Goal: Task Accomplishment & Management: Manage account settings

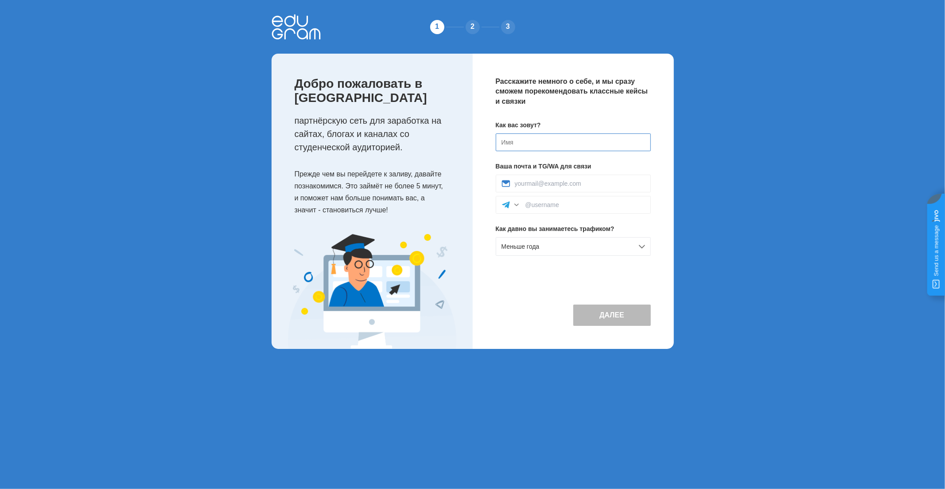
click at [559, 146] on input at bounding box center [573, 142] width 155 height 18
type input "[PERSON_NAME]"
type input "Тетс аккаунт"
click at [541, 185] on input at bounding box center [580, 183] width 130 height 7
type input "тест"
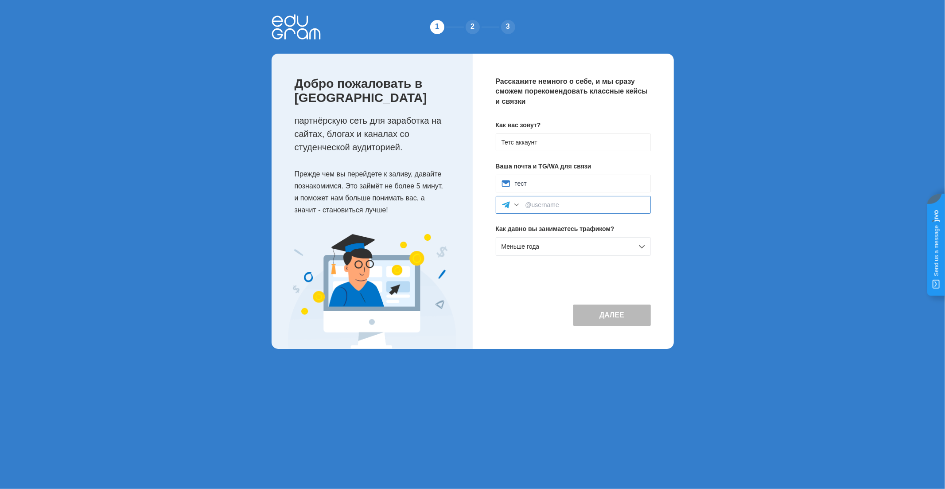
click at [549, 204] on input at bounding box center [586, 204] width 120 height 7
type input "тест"
click at [599, 315] on button "Далее" at bounding box center [612, 314] width 78 height 21
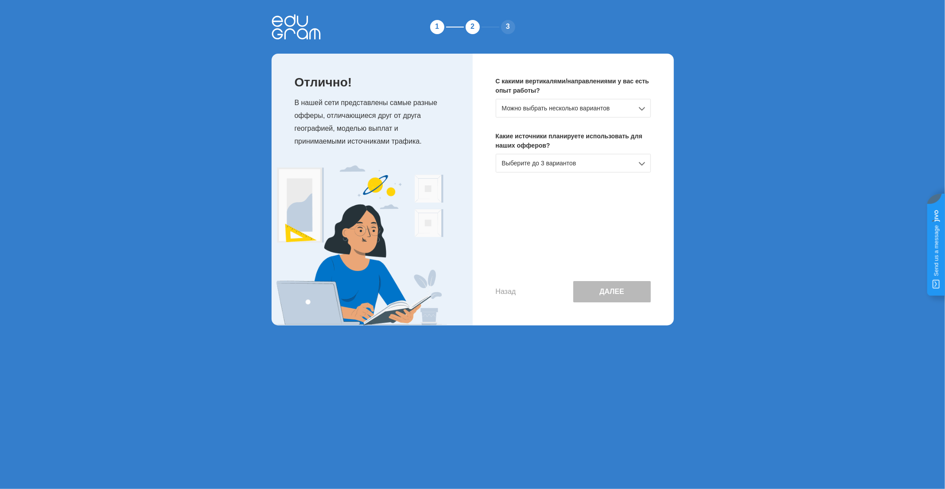
click at [579, 110] on div "Можно выбрать несколько вариантов" at bounding box center [573, 108] width 155 height 19
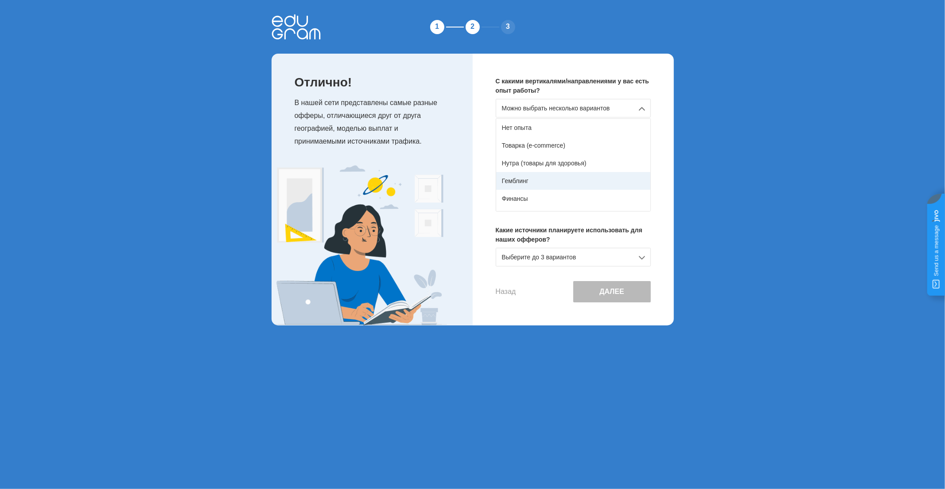
click at [530, 178] on div "Гемблинг" at bounding box center [573, 181] width 154 height 18
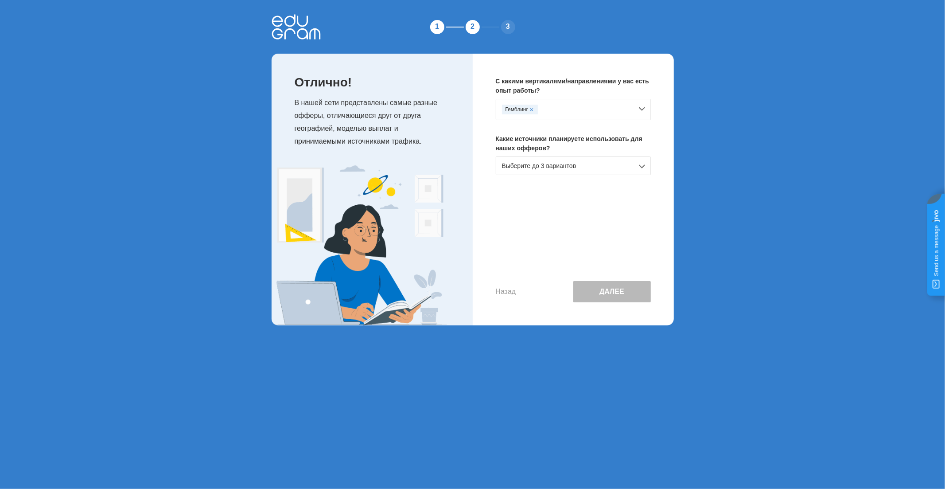
click at [555, 169] on div "Выберите до 3 вариантов" at bounding box center [573, 165] width 155 height 19
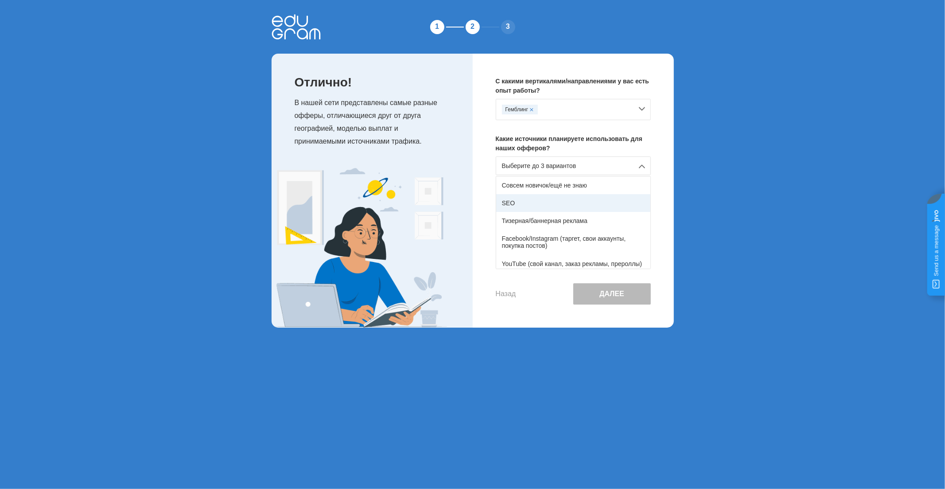
click at [556, 195] on div "SEO" at bounding box center [573, 203] width 154 height 18
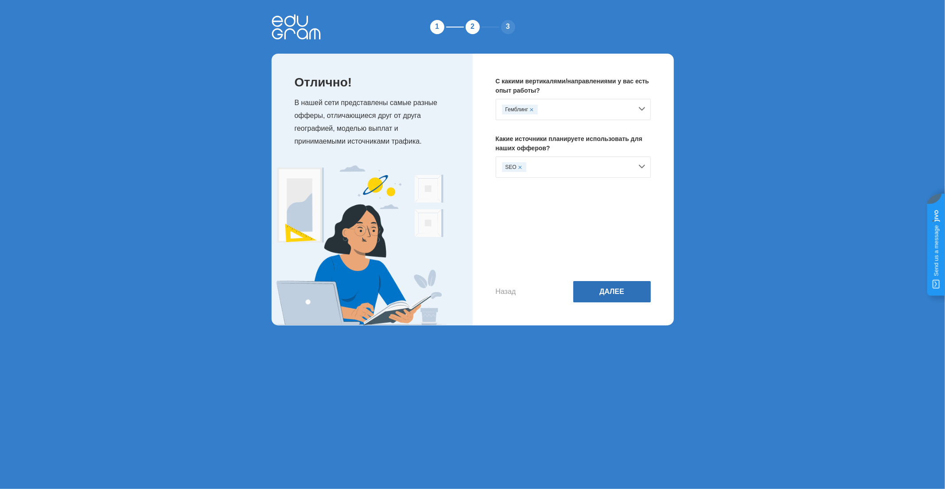
click at [593, 298] on button "Далее" at bounding box center [612, 291] width 78 height 21
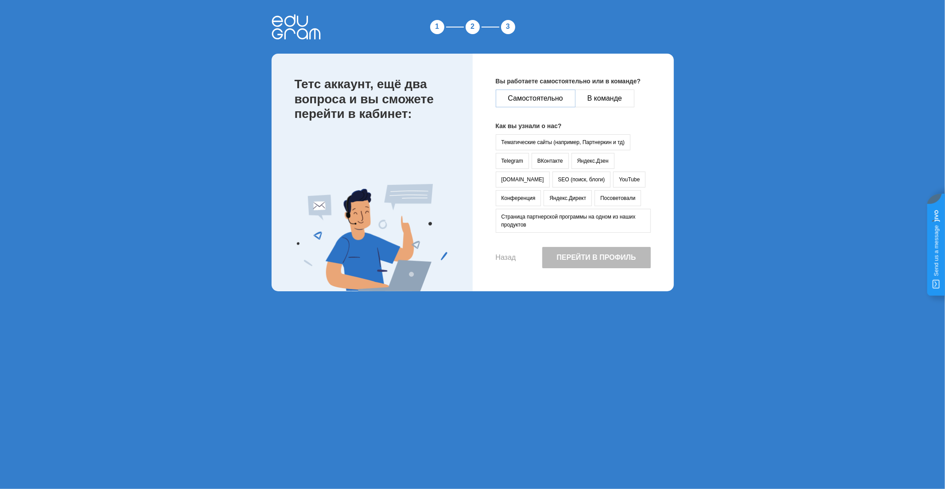
click at [542, 98] on button "Самостоятельно" at bounding box center [536, 99] width 80 height 18
click at [547, 144] on button "Тематические сайты (например, Партнеркин и тд)" at bounding box center [563, 142] width 135 height 16
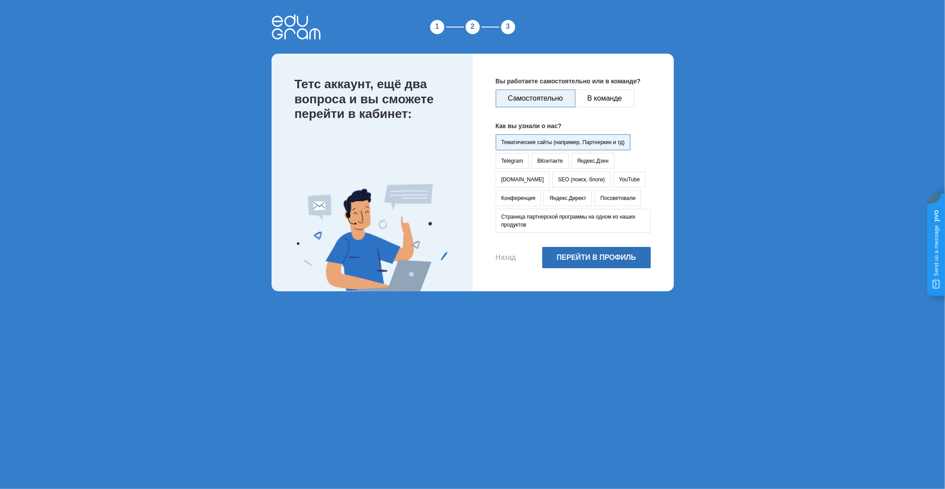
click at [577, 258] on button "Перейти в профиль" at bounding box center [596, 257] width 109 height 21
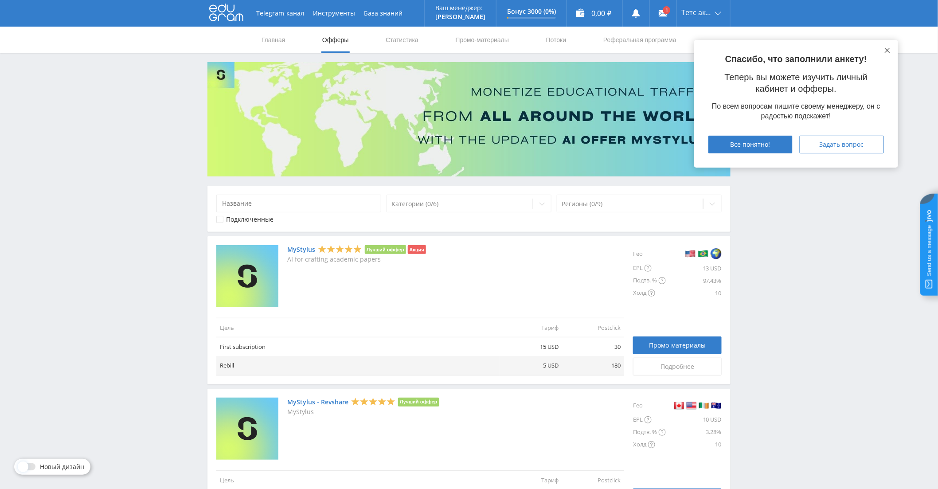
click at [884, 47] on button at bounding box center [887, 50] width 7 height 7
click at [699, 34] on link "Профиль" at bounding box center [703, 35] width 53 height 16
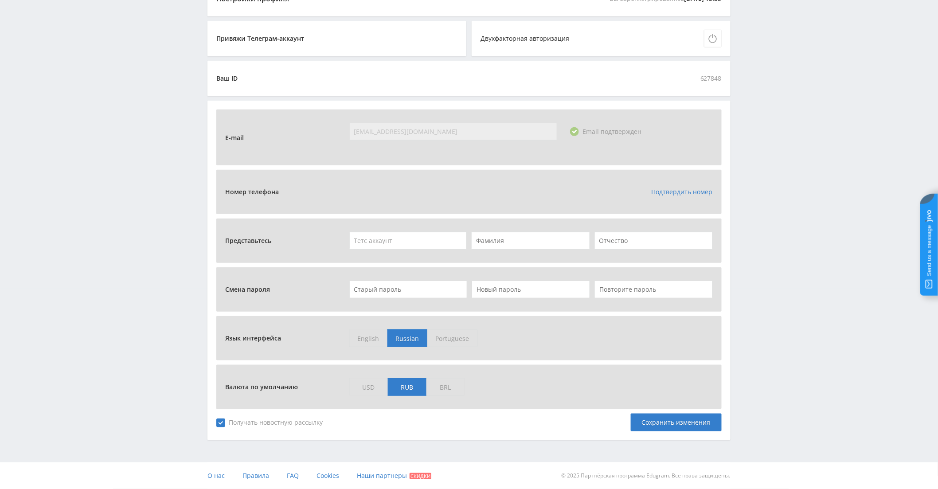
scroll to position [178, 0]
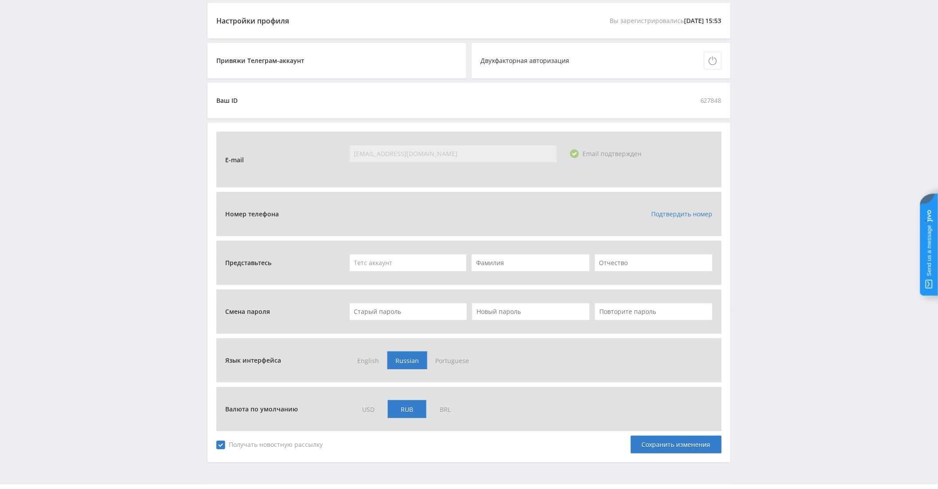
click at [675, 211] on link "Подтвердить номер" at bounding box center [681, 214] width 61 height 8
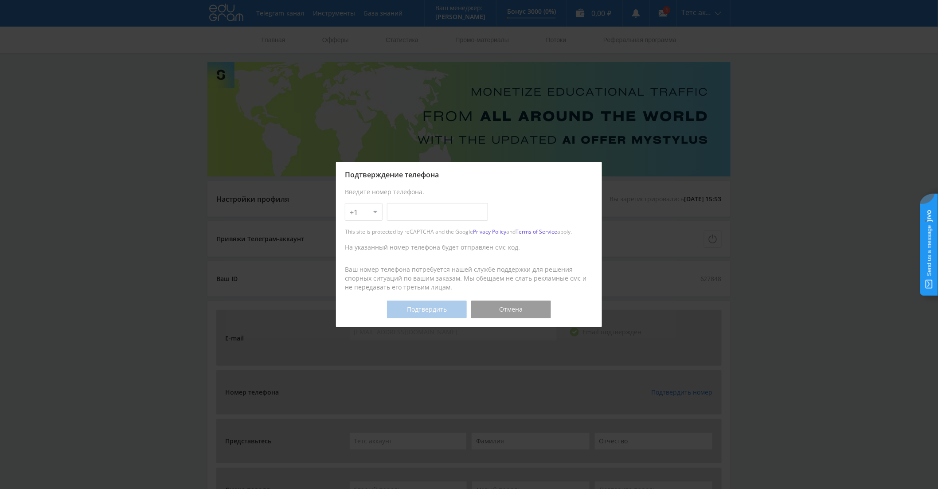
click at [671, 213] on div at bounding box center [469, 244] width 938 height 489
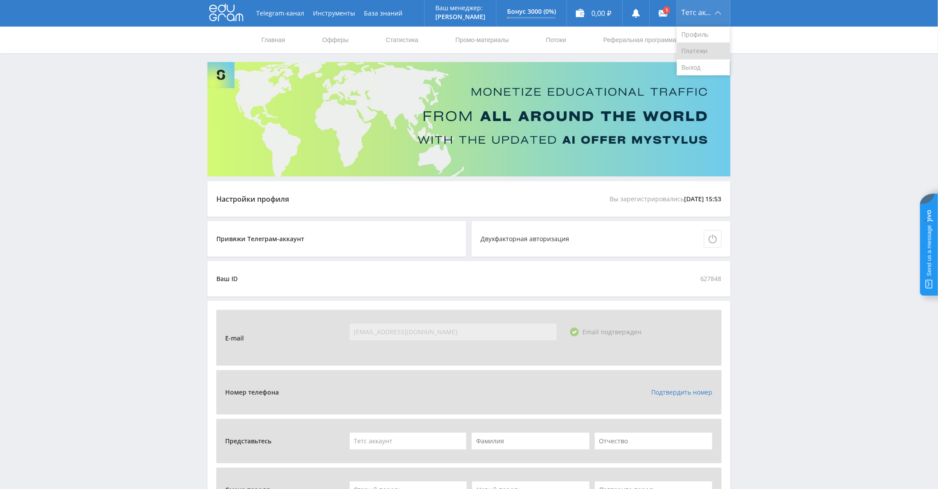
click at [698, 48] on link "Платежи" at bounding box center [703, 51] width 53 height 16
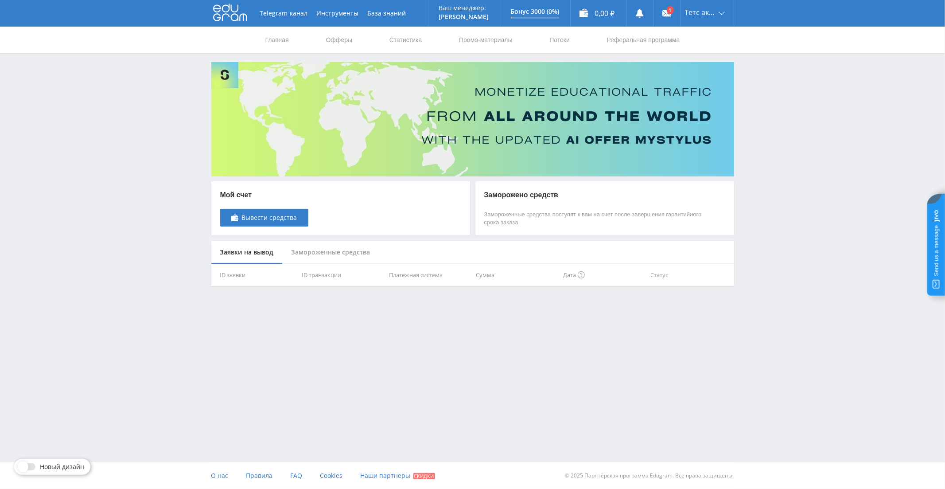
click at [328, 255] on div "Замороженные средства" at bounding box center [331, 252] width 97 height 23
click at [262, 251] on div "Заявки на вывод" at bounding box center [246, 252] width 71 height 23
click at [284, 220] on span "Вывести средства" at bounding box center [269, 217] width 55 height 7
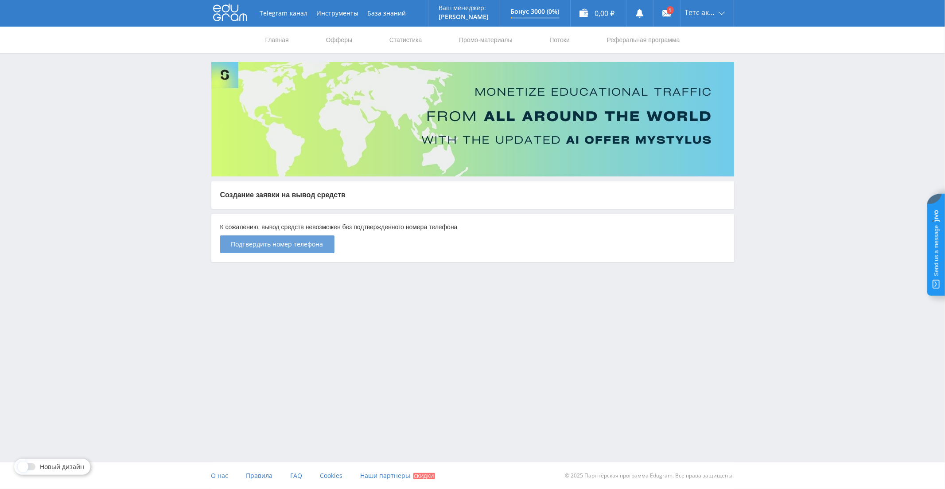
click at [297, 245] on span "Подтвердить номер телефона" at bounding box center [277, 244] width 92 height 7
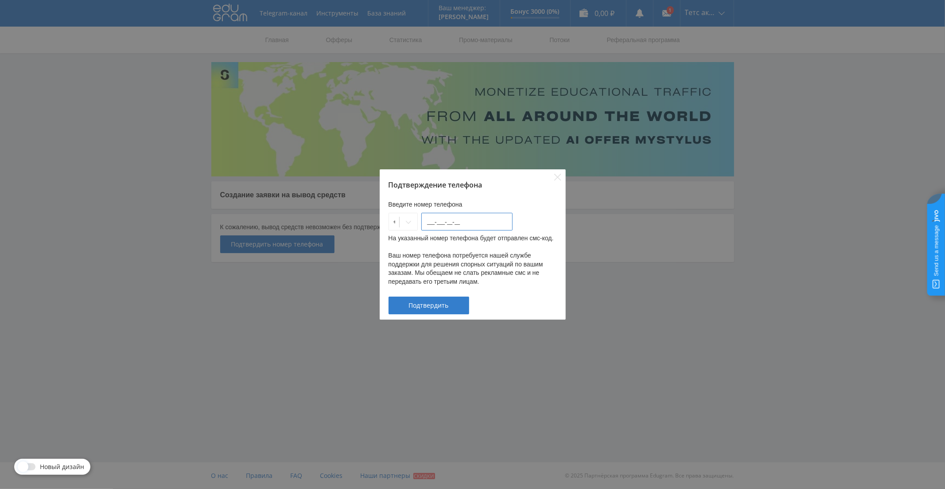
click at [445, 218] on input "___-___-__-__" at bounding box center [466, 222] width 91 height 18
type input "[PHONE_NUMBER]"
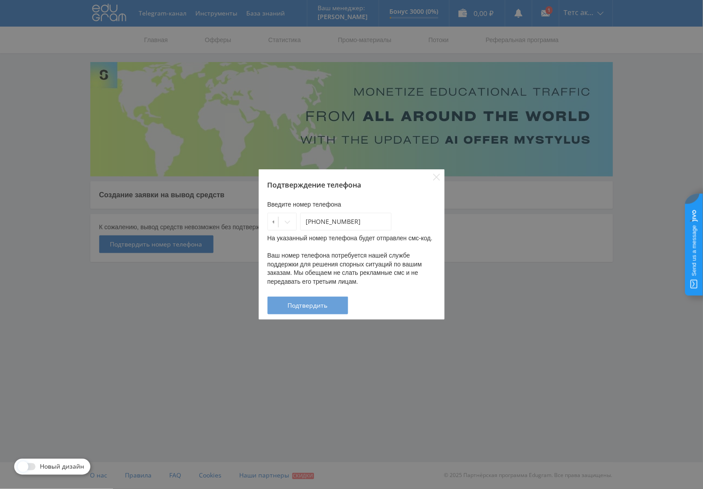
click at [320, 306] on span "Подтвердить" at bounding box center [308, 305] width 40 height 7
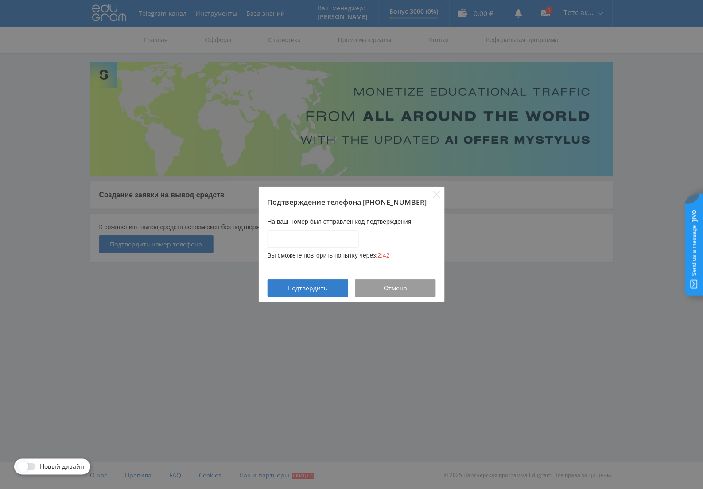
drag, startPoint x: 439, startPoint y: 181, endPoint x: 434, endPoint y: 199, distance: 19.1
click at [434, 199] on div "Подтверждение телефона +1-555-555-55-55 На ваш номер был отправлен код подтверж…" at bounding box center [351, 244] width 703 height 489
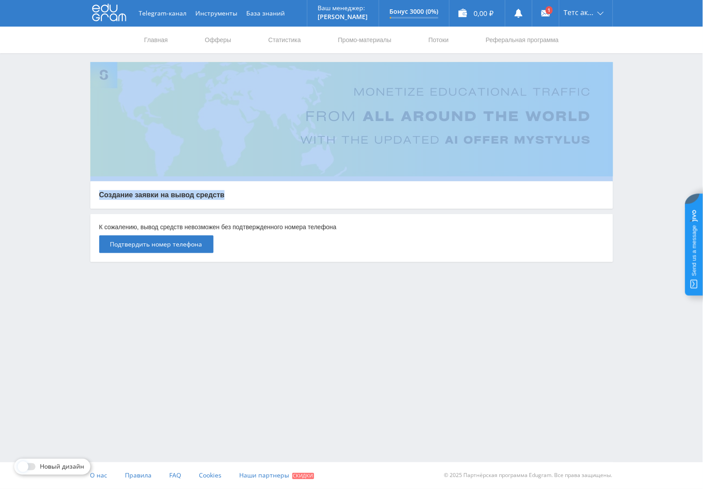
drag, startPoint x: 434, startPoint y: 199, endPoint x: 492, endPoint y: 121, distance: 97.2
click at [492, 121] on body at bounding box center [351, 244] width 703 height 489
click at [594, 30] on link "Профиль" at bounding box center [586, 35] width 53 height 16
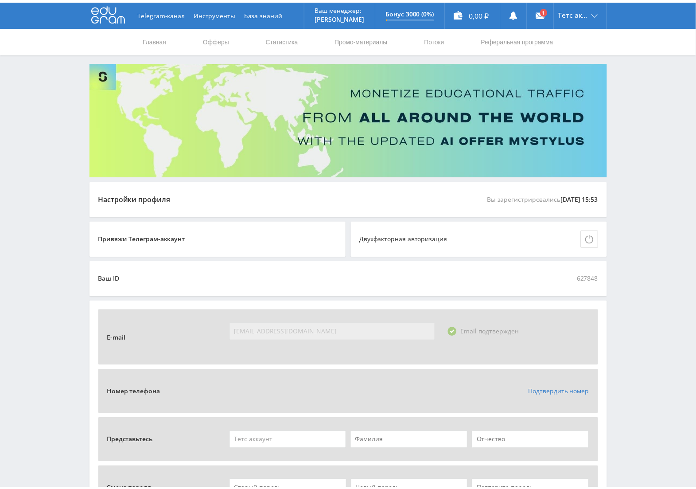
scroll to position [111, 0]
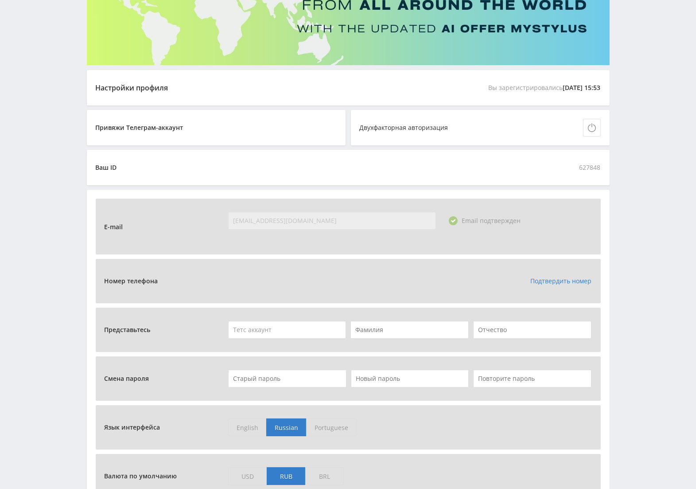
click at [535, 283] on link "Подтвердить номер" at bounding box center [560, 281] width 61 height 8
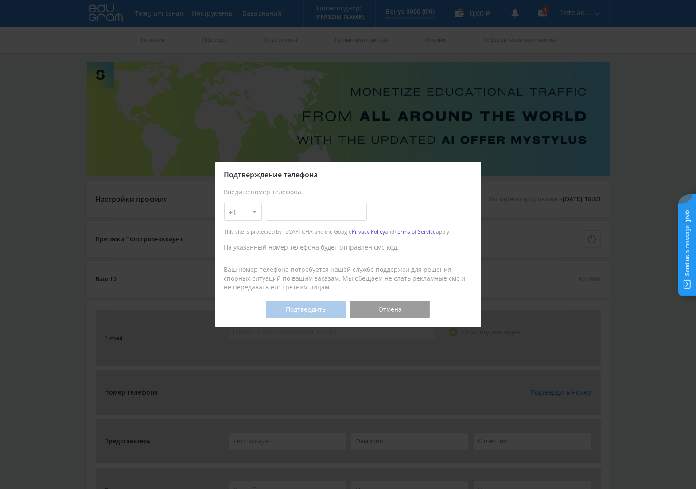
click at [310, 210] on input "text" at bounding box center [316, 212] width 101 height 18
type input "[PHONE_NUMBER]"
click at [310, 308] on button "Подтвердить" at bounding box center [306, 309] width 80 height 18
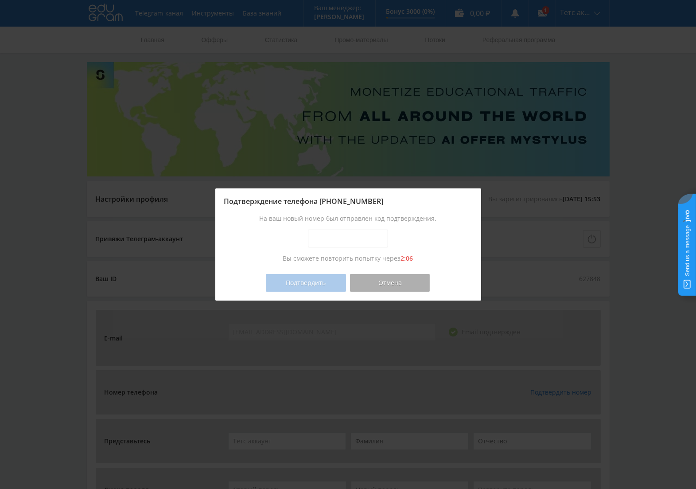
click at [402, 280] on button "Отмена" at bounding box center [390, 283] width 80 height 18
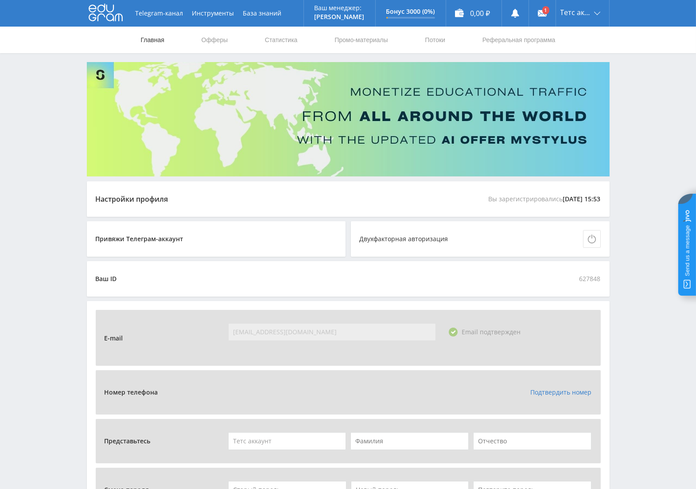
click at [143, 43] on link "Главная" at bounding box center [152, 40] width 25 height 27
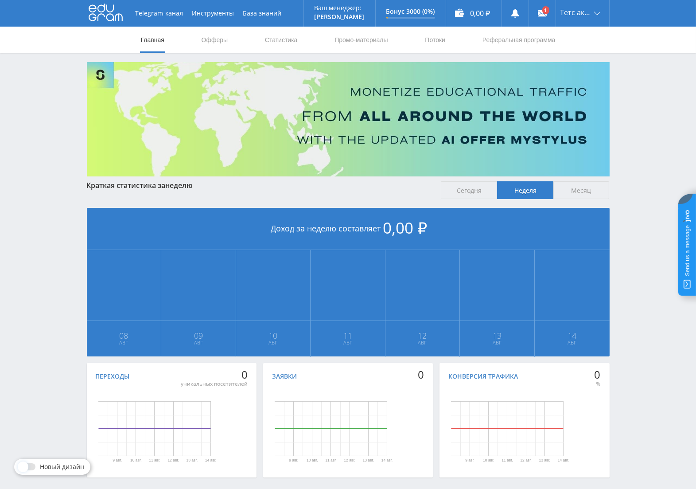
click at [29, 461] on div "Новый дизайн" at bounding box center [52, 467] width 76 height 16
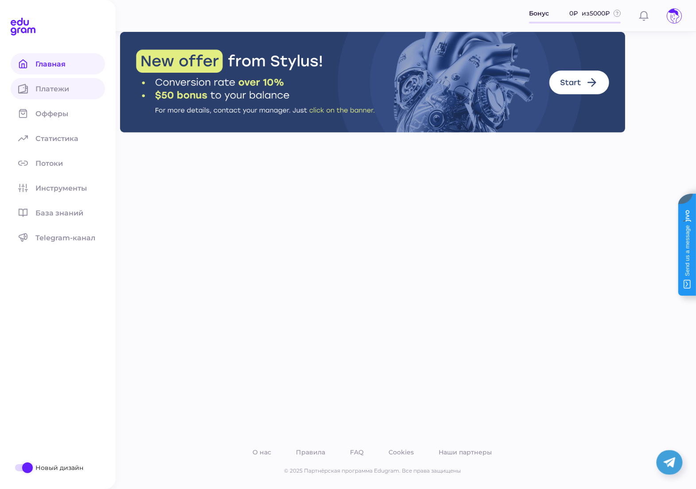
click at [62, 93] on link "Платежи" at bounding box center [58, 88] width 94 height 21
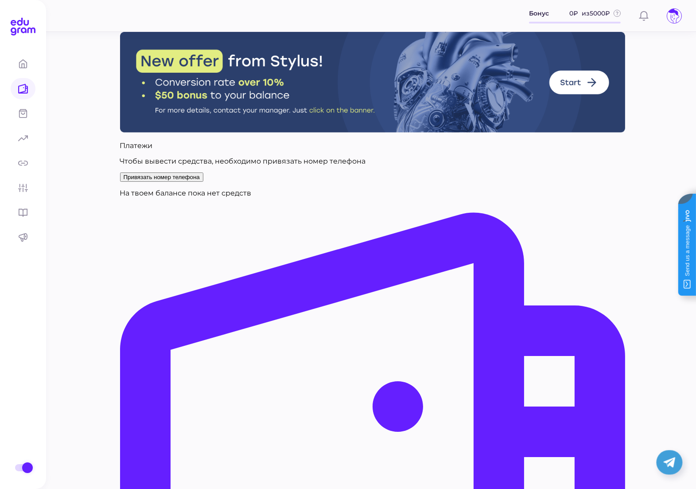
click at [200, 180] on span "Привязать номер телефона" at bounding box center [162, 177] width 76 height 7
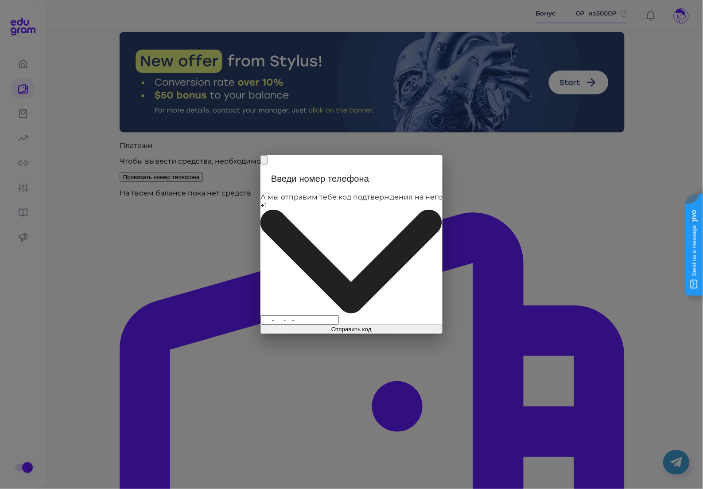
click at [339, 315] on input "___-___-__-__" at bounding box center [300, 319] width 78 height 9
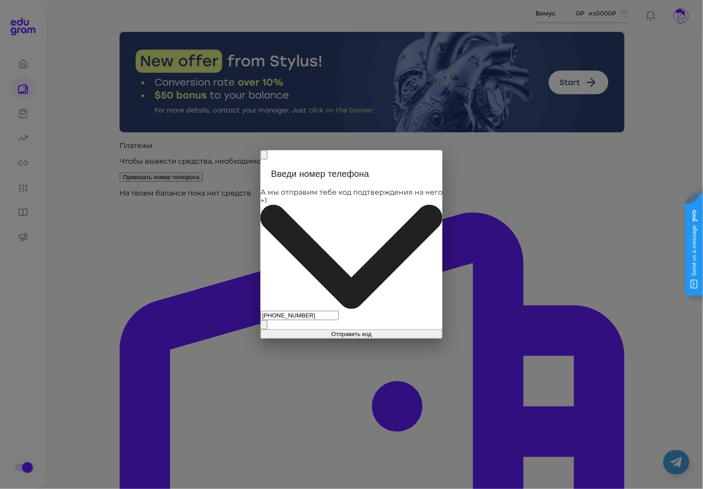
type input "555-555-55-55"
click at [356, 331] on span "Отправить код" at bounding box center [352, 334] width 40 height 7
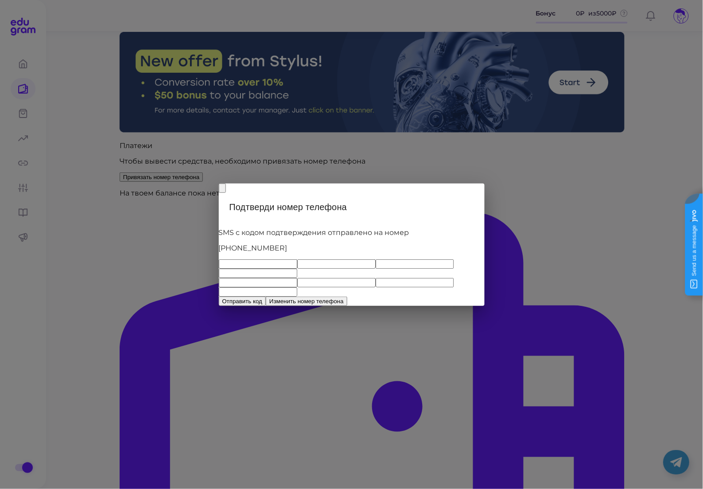
click at [482, 184] on div "Подтверди номер телефона SMS c кодом подтверждения отправлено на номер +1-555-5…" at bounding box center [352, 244] width 266 height 122
click at [222, 190] on icon at bounding box center [222, 190] width 0 height 0
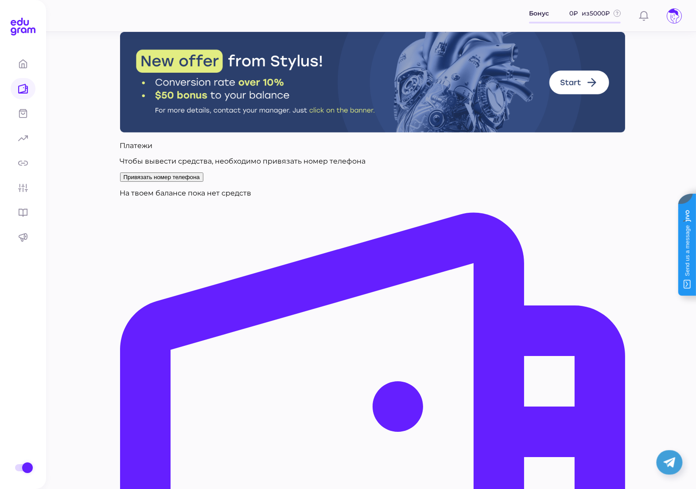
click at [671, 14] on icon at bounding box center [674, 16] width 11 height 14
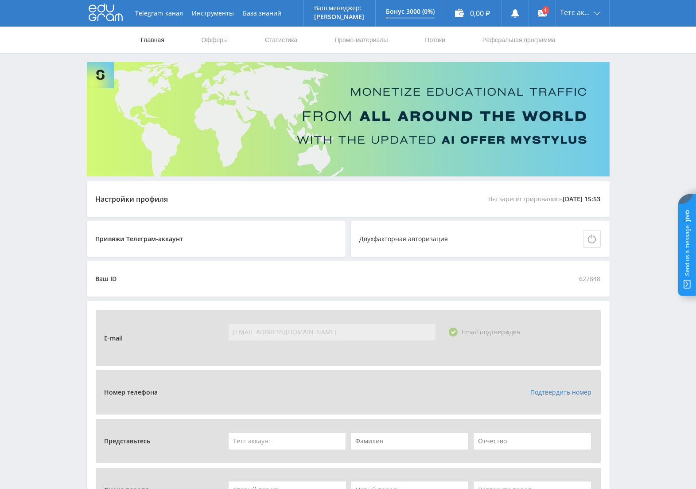
click at [155, 31] on link "Главная" at bounding box center [152, 40] width 25 height 27
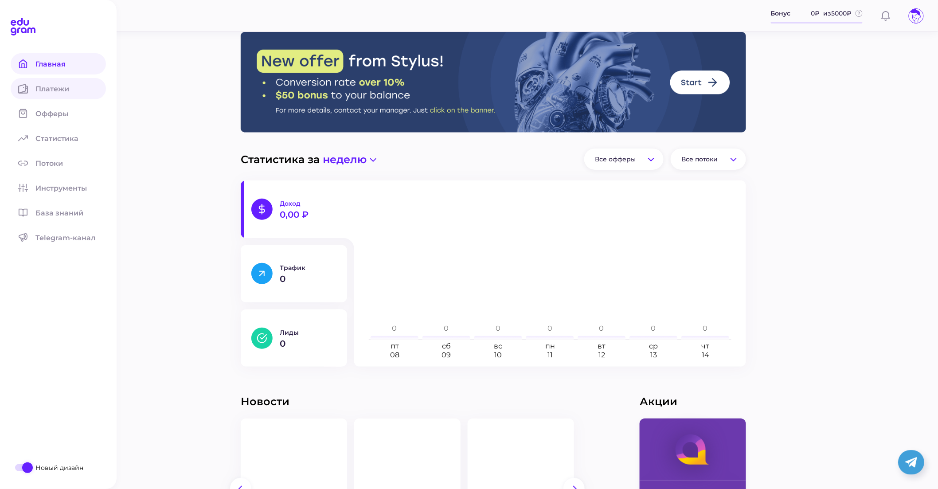
click at [36, 88] on span "Платежи" at bounding box center [57, 89] width 44 height 8
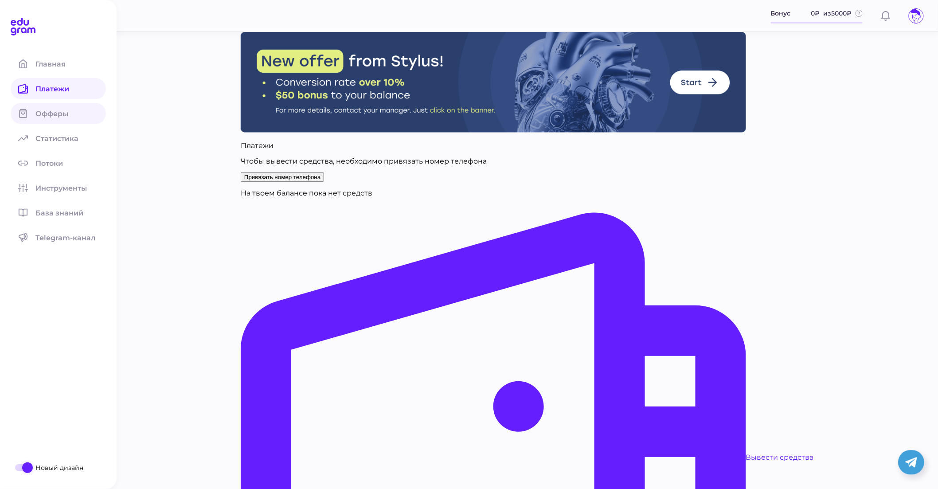
click at [40, 118] on link "Офферы" at bounding box center [58, 113] width 95 height 21
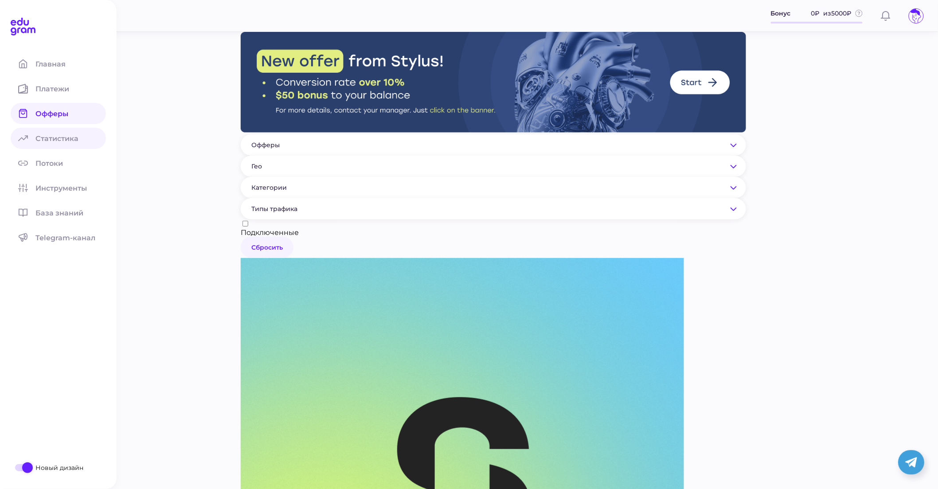
click at [48, 134] on span "Статистика" at bounding box center [62, 138] width 54 height 8
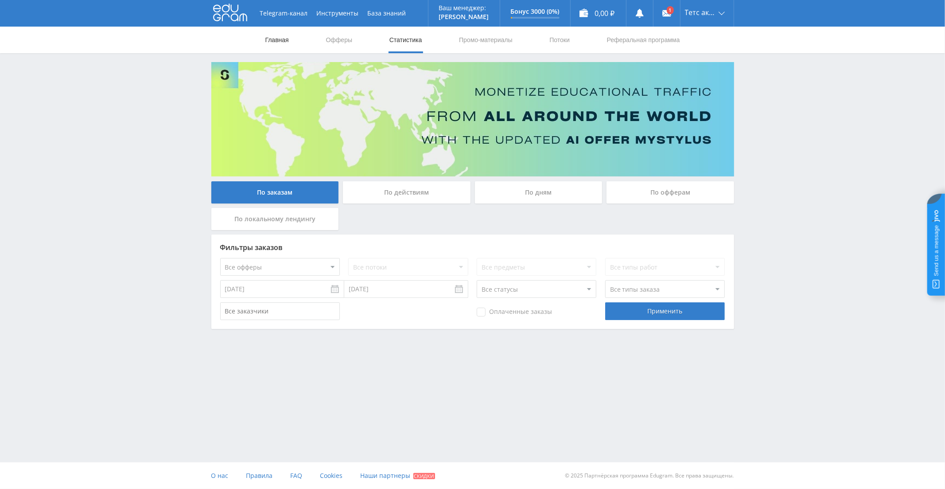
click at [267, 34] on link "Главная" at bounding box center [277, 40] width 25 height 27
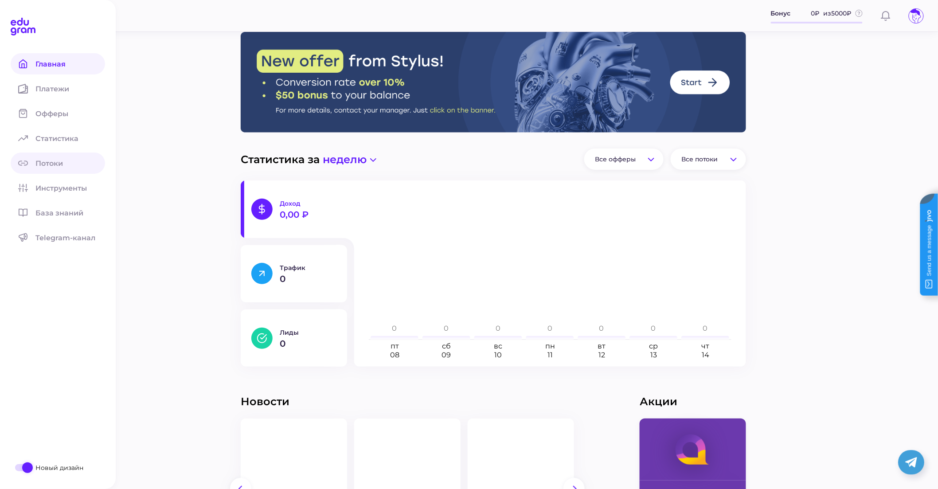
click at [64, 164] on span "Потоки" at bounding box center [54, 163] width 38 height 8
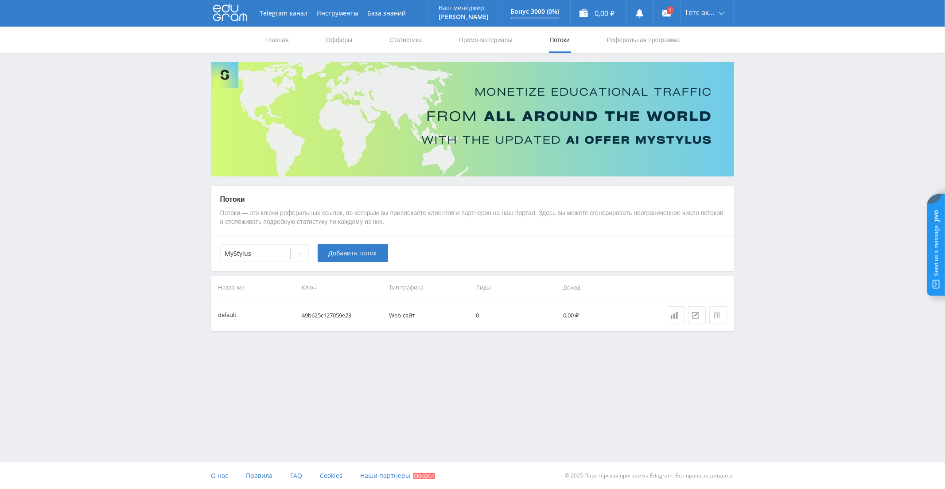
click at [238, 19] on use at bounding box center [230, 12] width 34 height 17
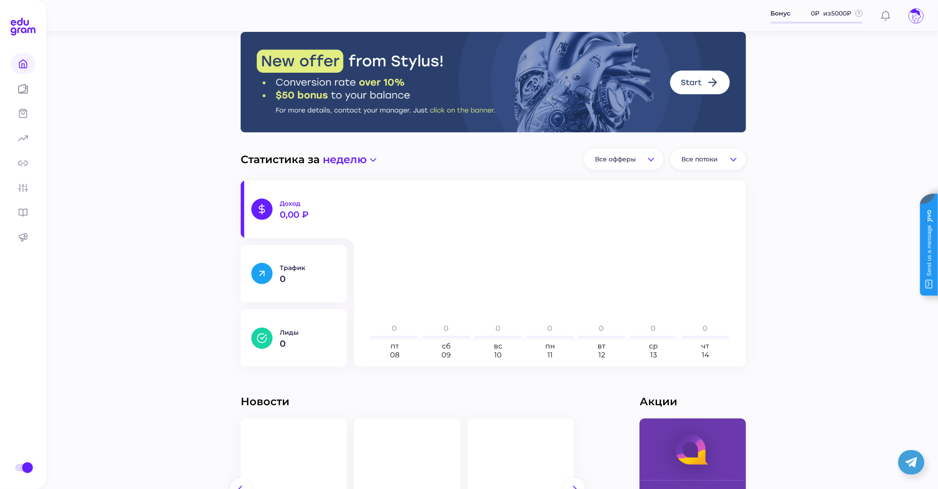
click at [702, 83] on img at bounding box center [493, 82] width 505 height 101
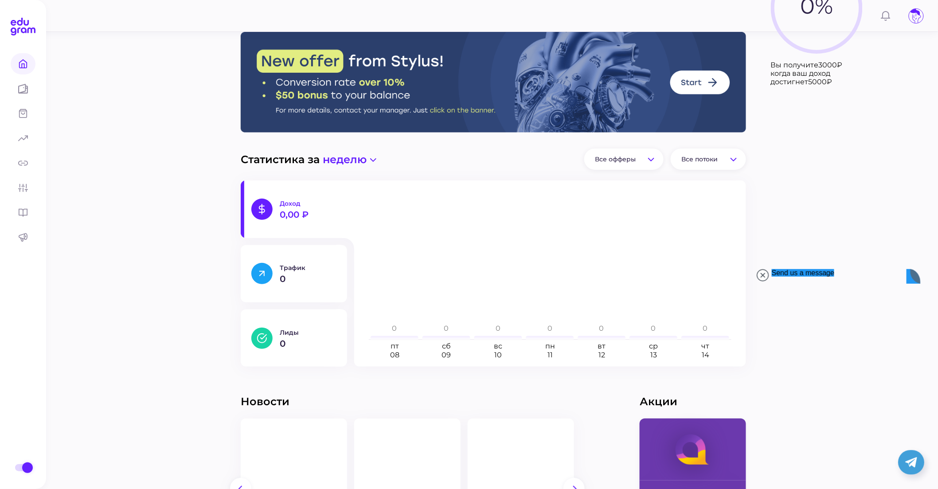
click at [884, 15] on icon at bounding box center [886, 16] width 10 height 10
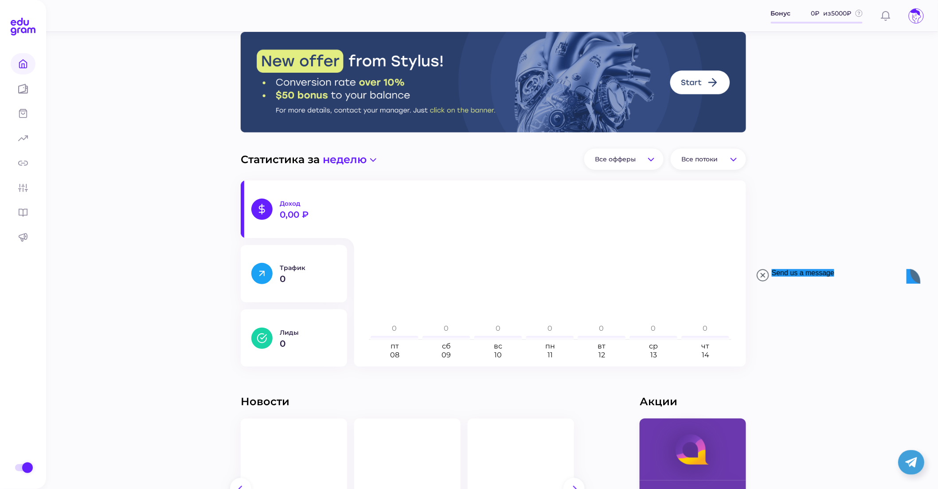
click at [915, 17] on icon at bounding box center [915, 16] width 11 height 14
